Goal: Task Accomplishment & Management: Complete application form

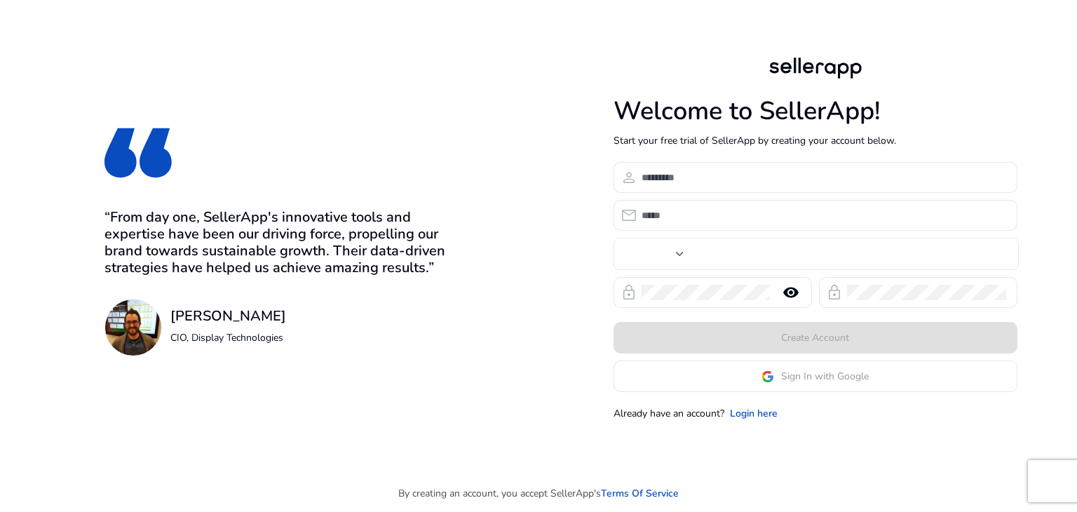
type input "***"
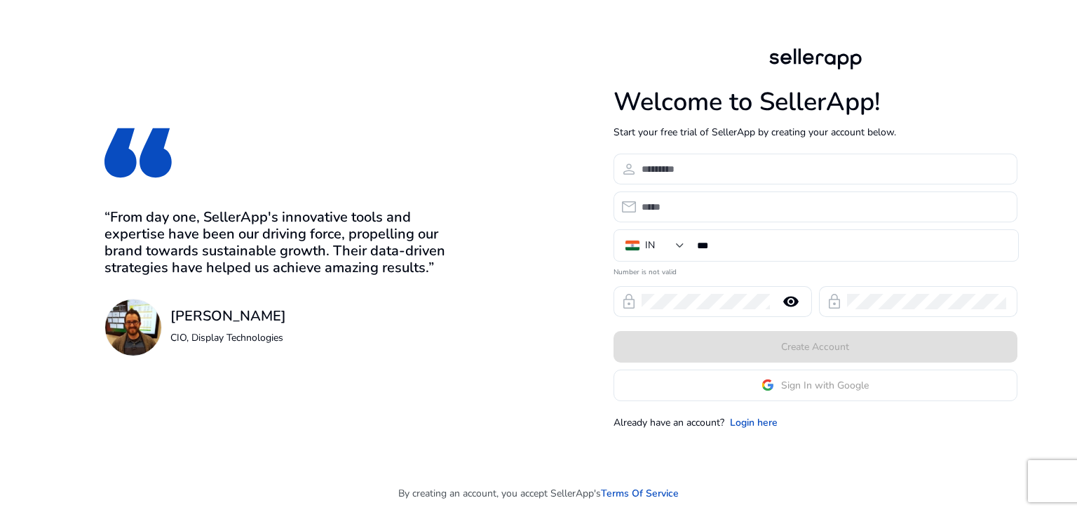
click at [766, 379] on app-google-signin "Sign In with Google" at bounding box center [816, 386] width 404 height 32
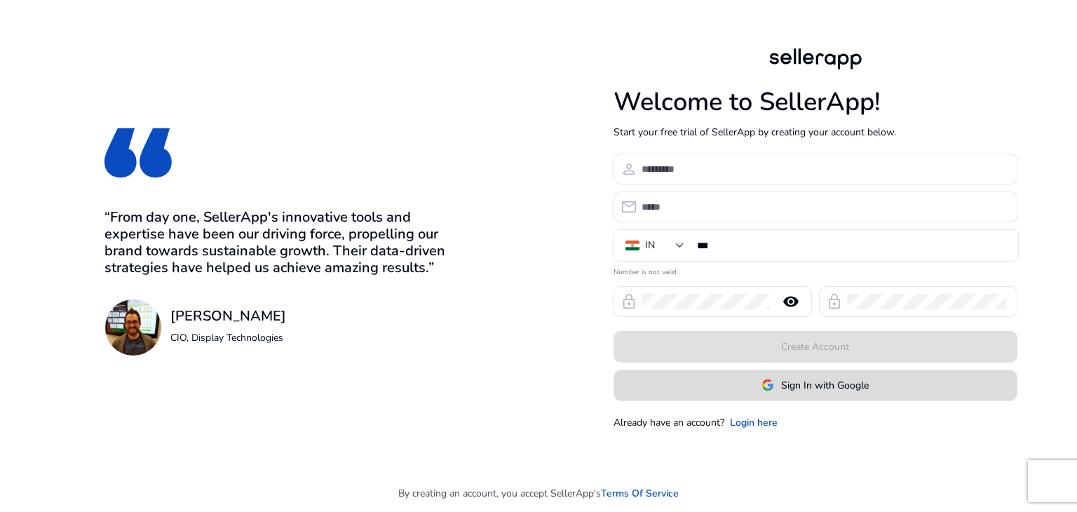
click at [730, 387] on span at bounding box center [815, 385] width 403 height 34
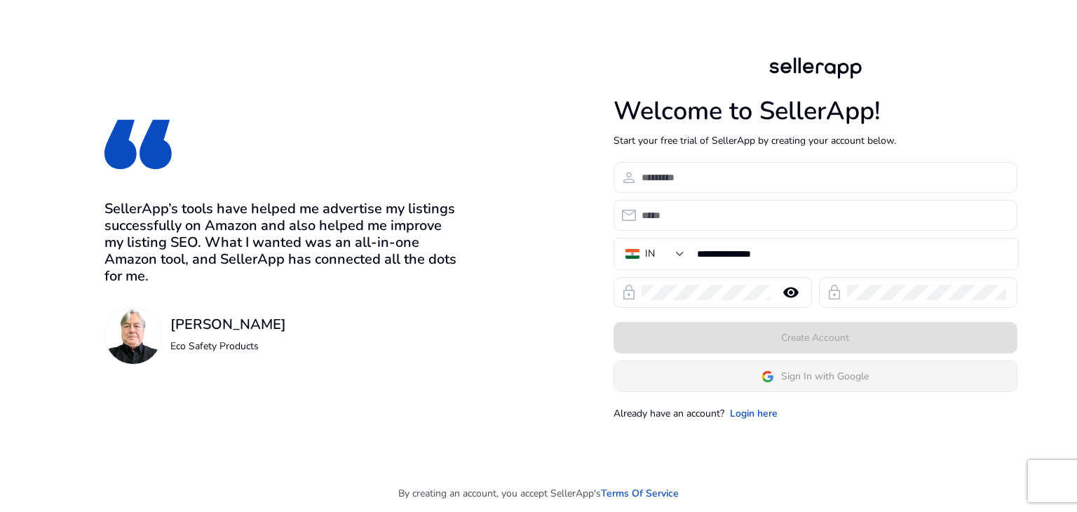
click at [715, 375] on app-google-signin "Sign In with Google" at bounding box center [816, 377] width 404 height 32
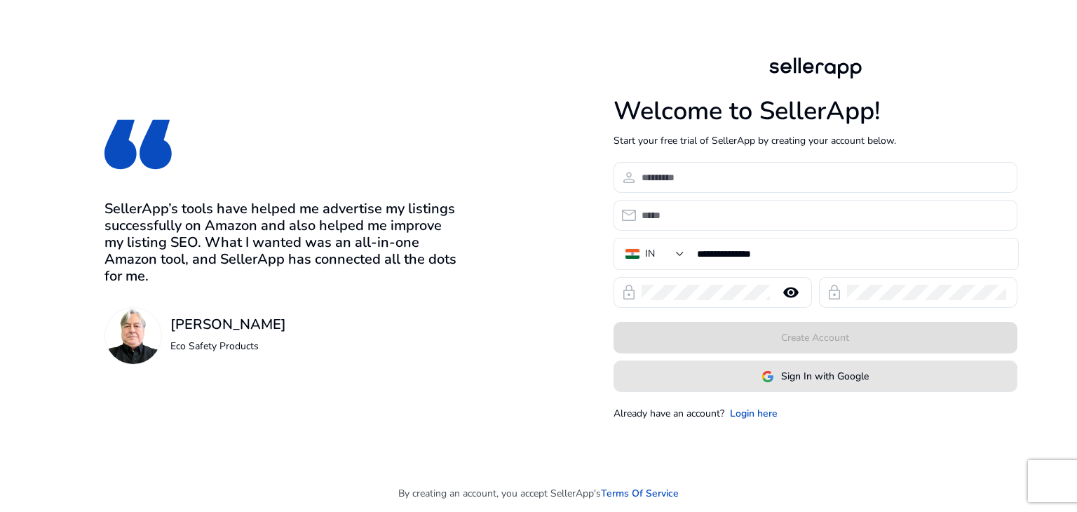
click at [718, 375] on span at bounding box center [815, 377] width 403 height 34
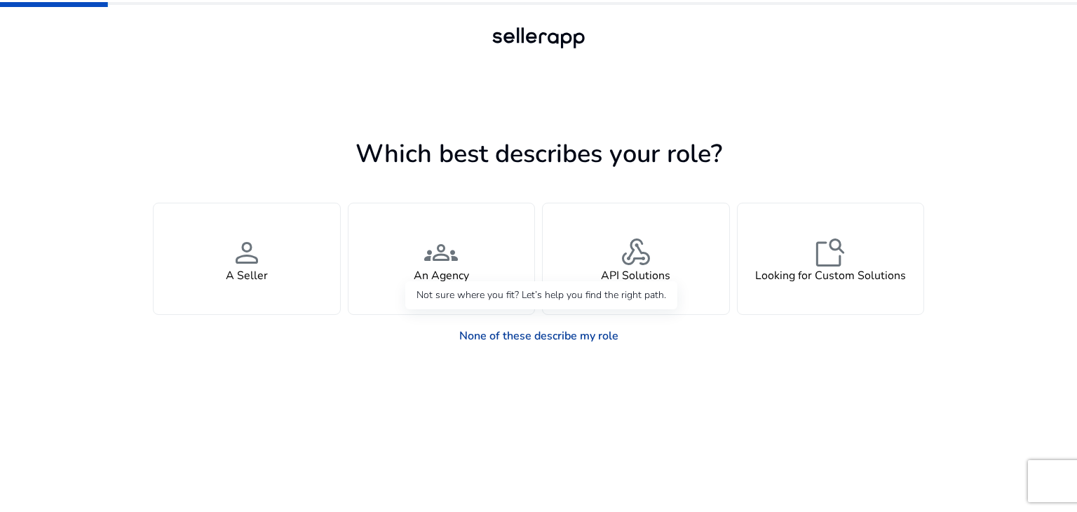
click at [570, 329] on link "None of these describe my role" at bounding box center [539, 336] width 182 height 28
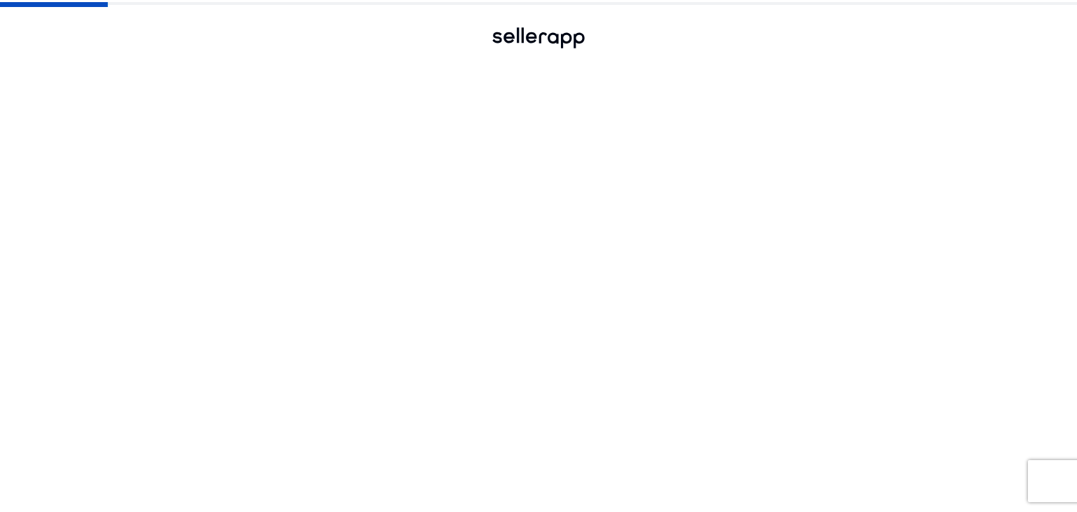
click at [567, 335] on link "None of these describe my role" at bounding box center [539, 336] width 182 height 28
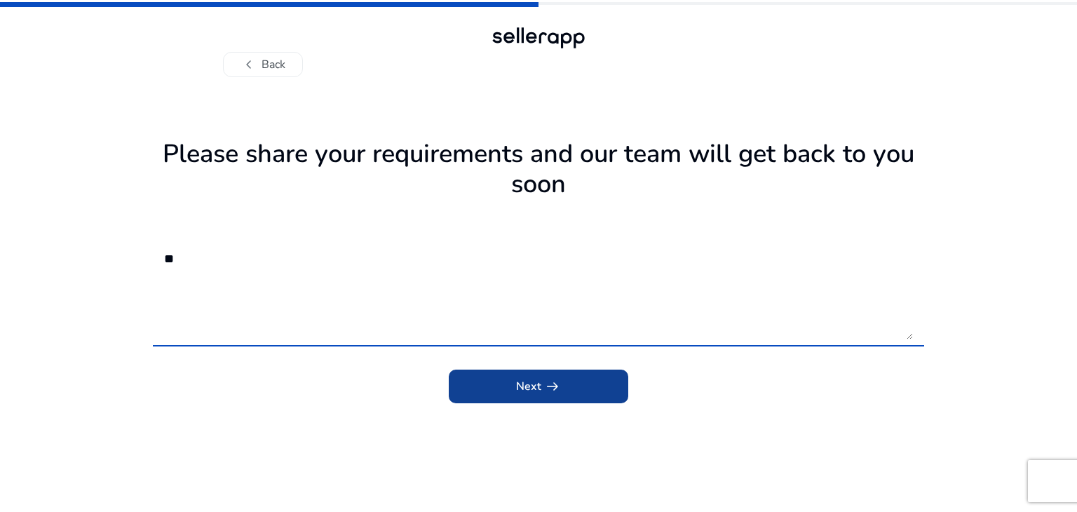
type textarea "**"
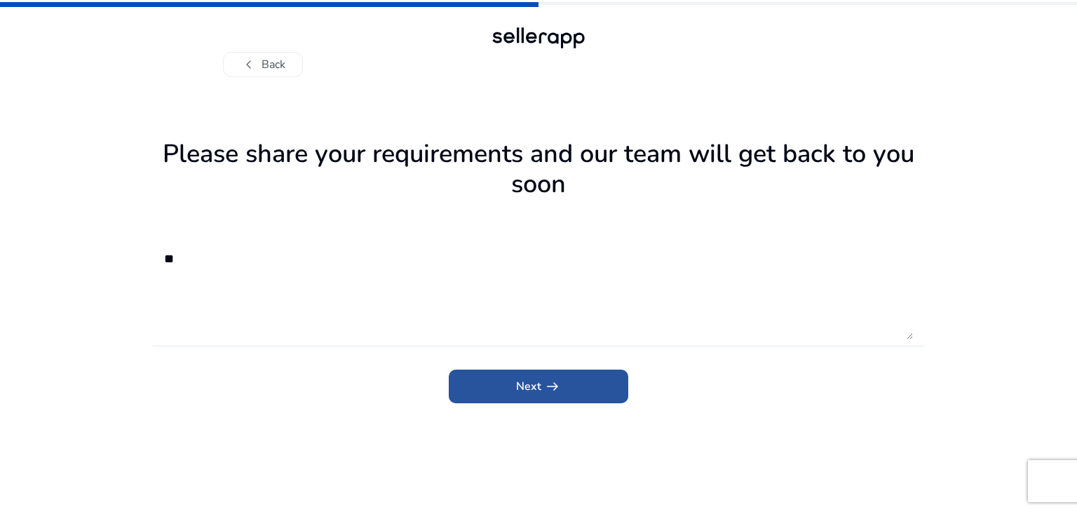
drag, startPoint x: 483, startPoint y: 377, endPoint x: 466, endPoint y: 372, distance: 18.2
click at [483, 377] on span "submit" at bounding box center [539, 387] width 180 height 34
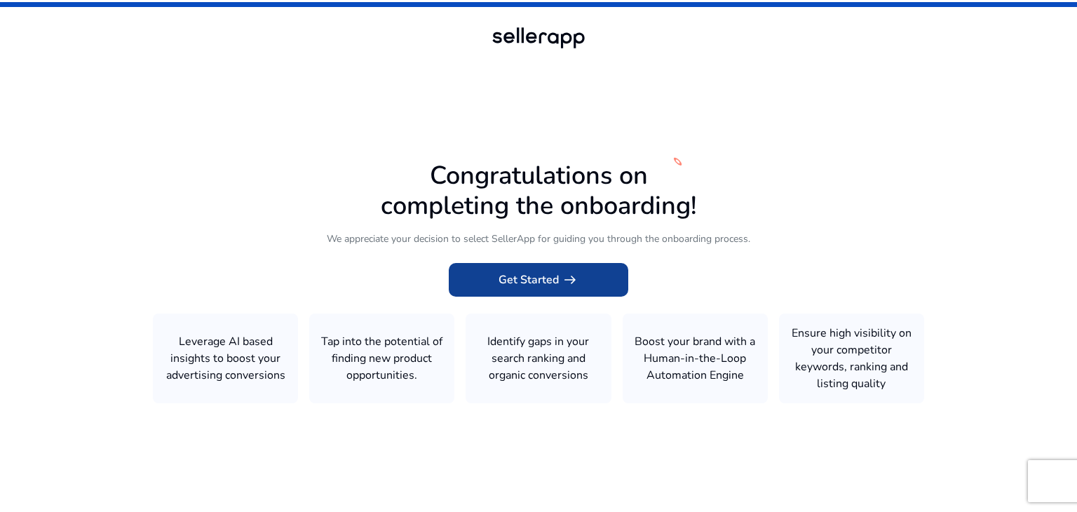
click at [535, 278] on span "Get Started arrow_right_alt" at bounding box center [539, 279] width 80 height 17
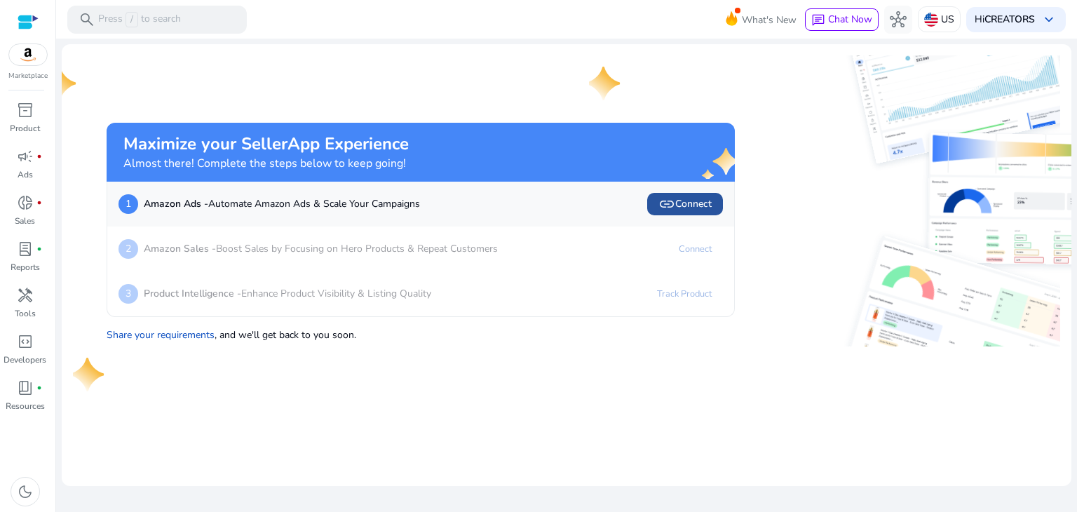
click at [703, 203] on span "link Connect" at bounding box center [685, 204] width 53 height 17
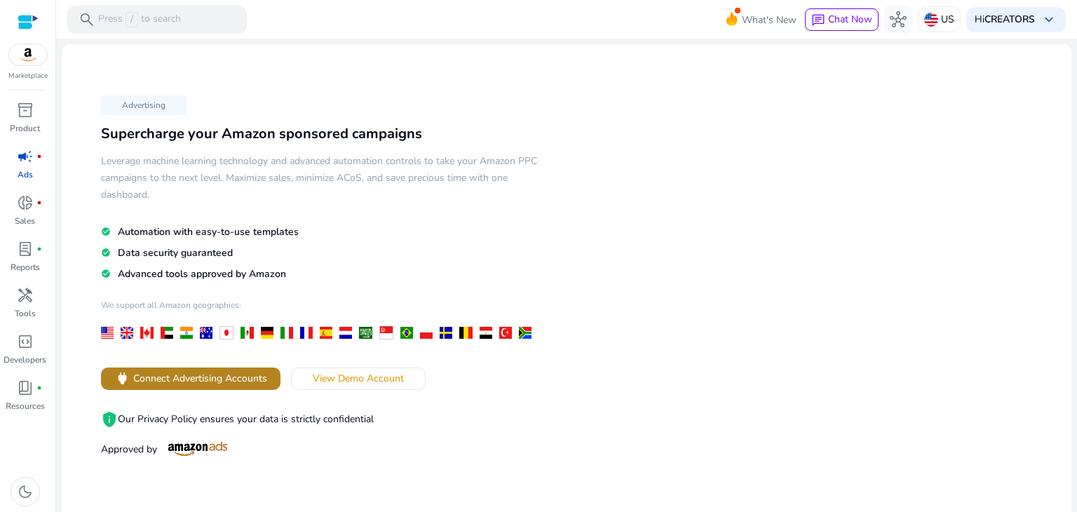
click at [201, 381] on span "Connect Advertising Accounts" at bounding box center [200, 378] width 134 height 15
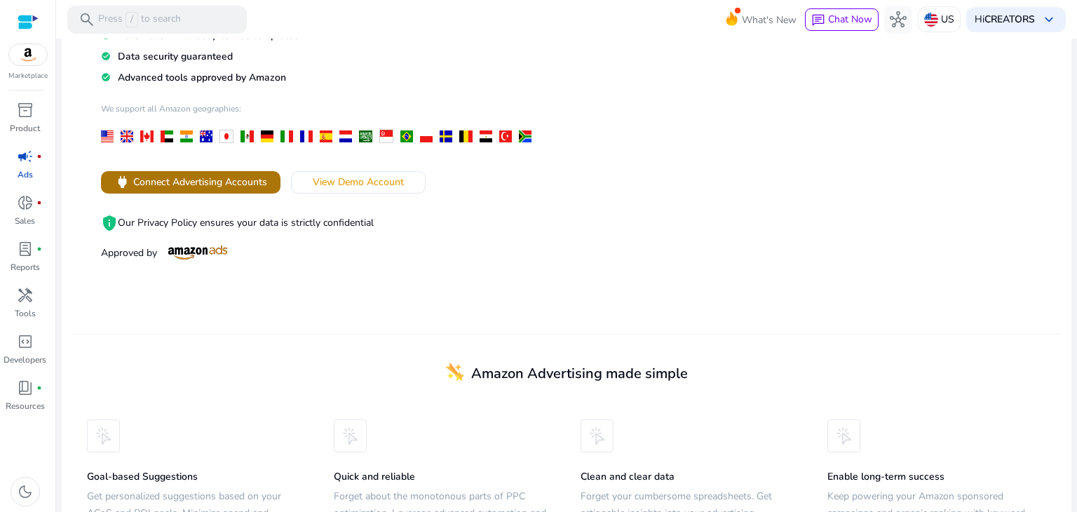
scroll to position [210, 0]
